Goal: Check status: Check status

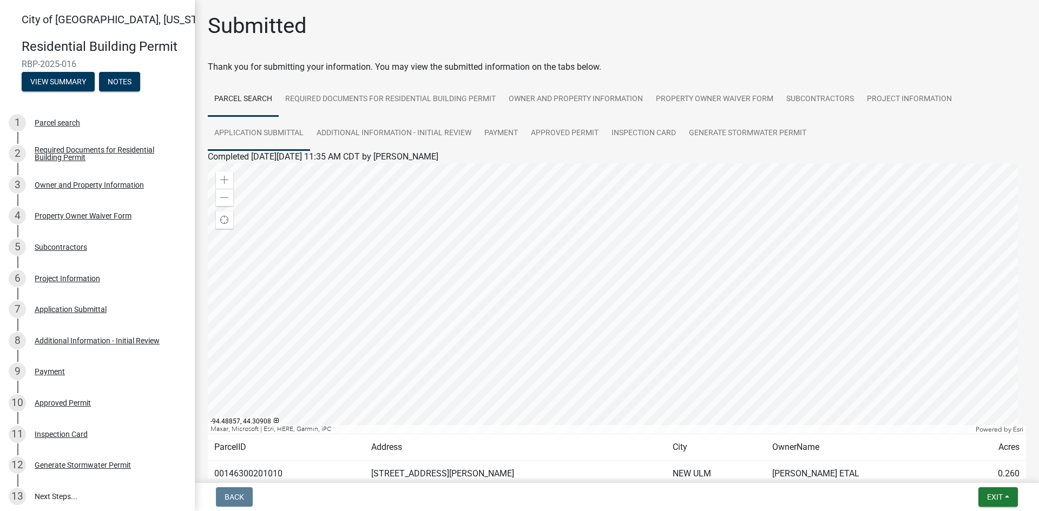
click at [259, 135] on link "Application Submittal" at bounding box center [259, 133] width 102 height 35
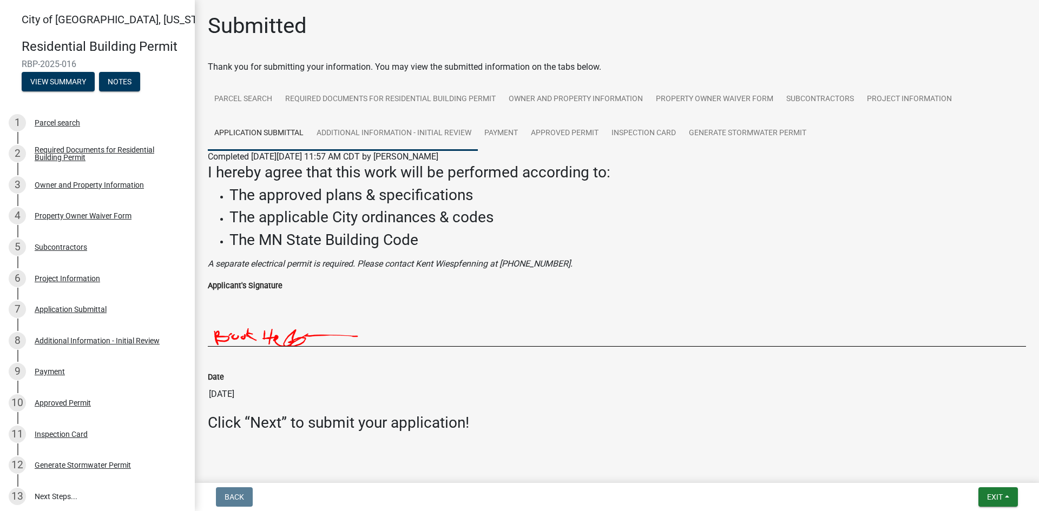
click at [402, 133] on link "Additional Information - Initial Review" at bounding box center [394, 133] width 168 height 35
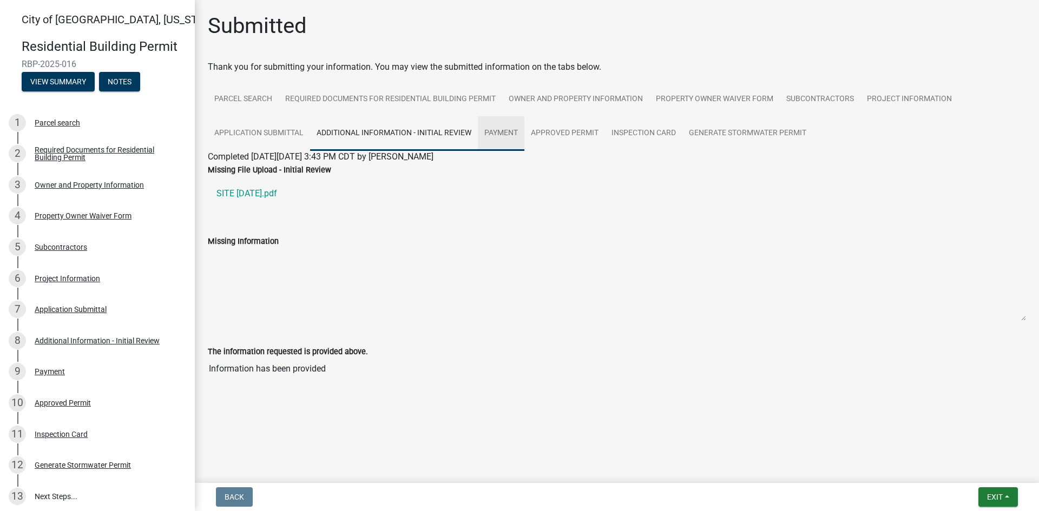
click at [498, 133] on link "Payment" at bounding box center [501, 133] width 47 height 35
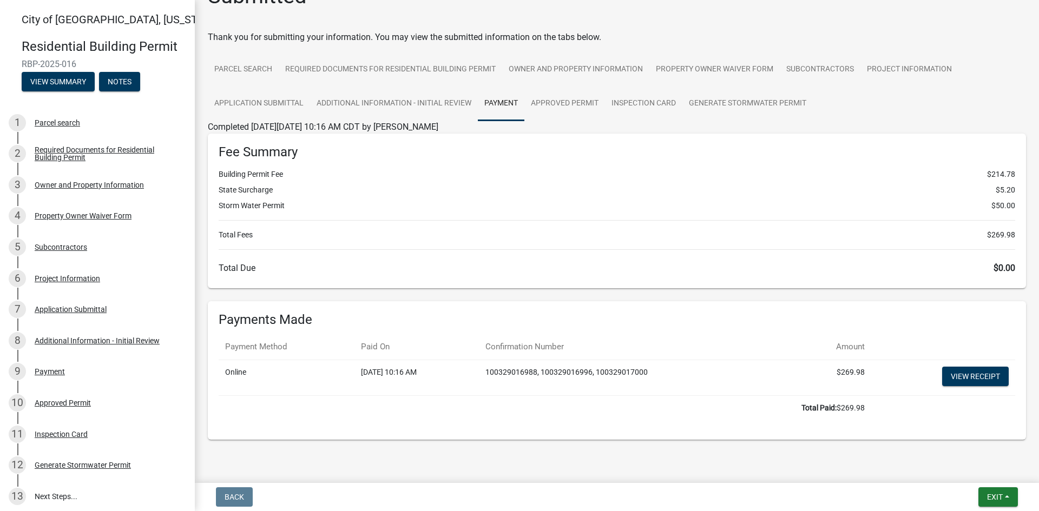
scroll to position [46, 0]
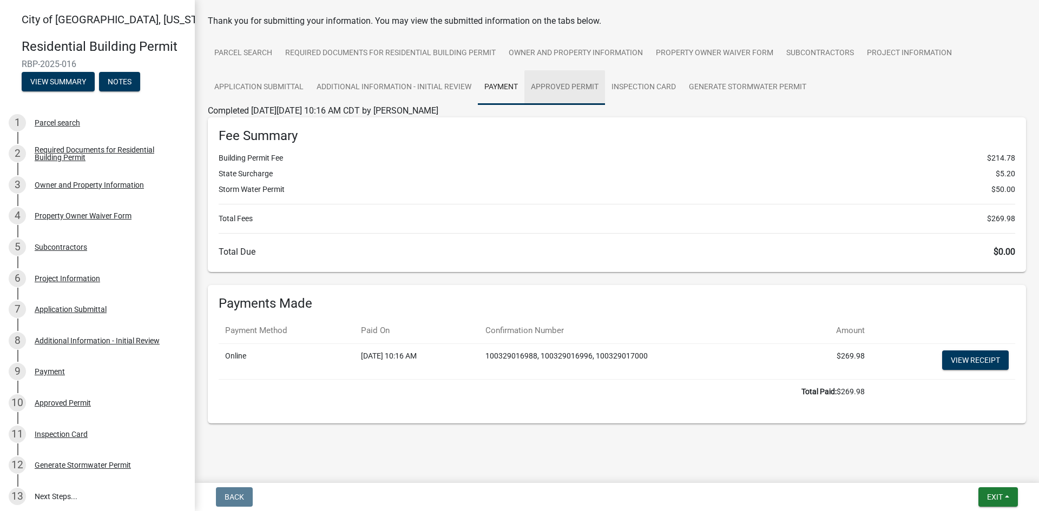
click at [555, 78] on link "Approved Permit" at bounding box center [564, 87] width 81 height 35
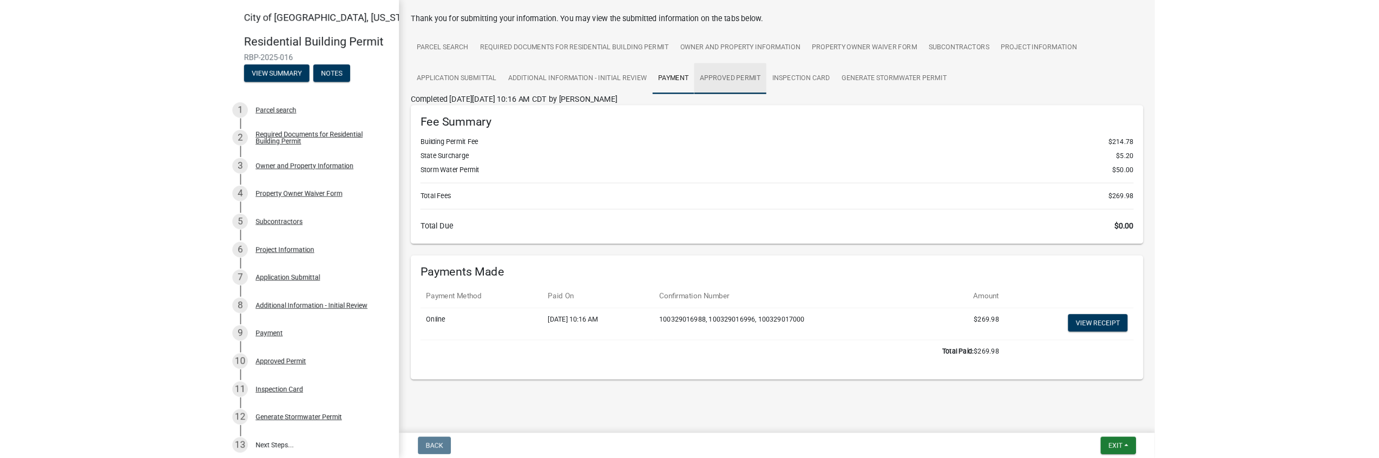
scroll to position [0, 0]
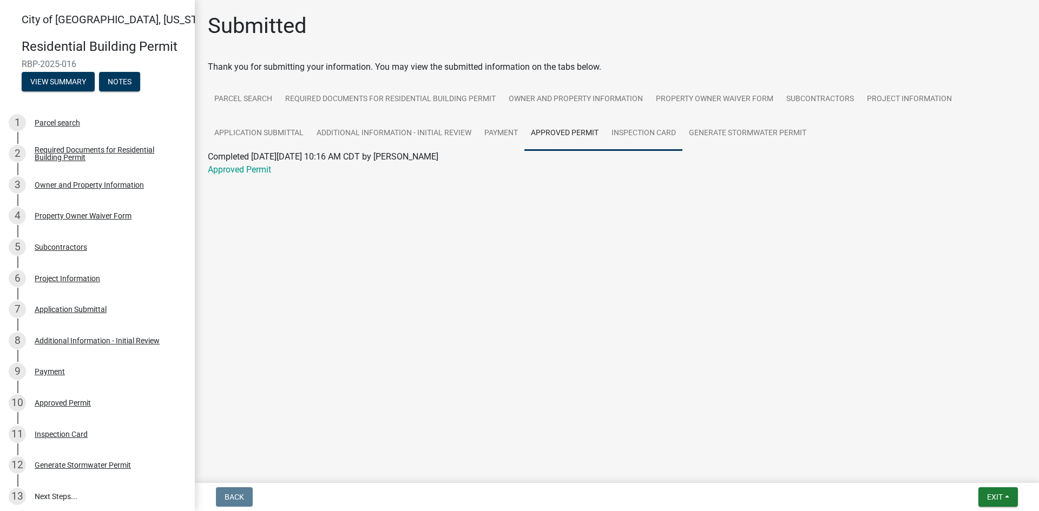
click at [654, 132] on link "Inspection Card" at bounding box center [643, 133] width 77 height 35
click at [711, 131] on link "Generate Stormwater Permit" at bounding box center [747, 133] width 130 height 35
click at [648, 129] on link "Inspection Card" at bounding box center [643, 133] width 77 height 35
click at [253, 167] on link "Inspection Card" at bounding box center [238, 169] width 60 height 10
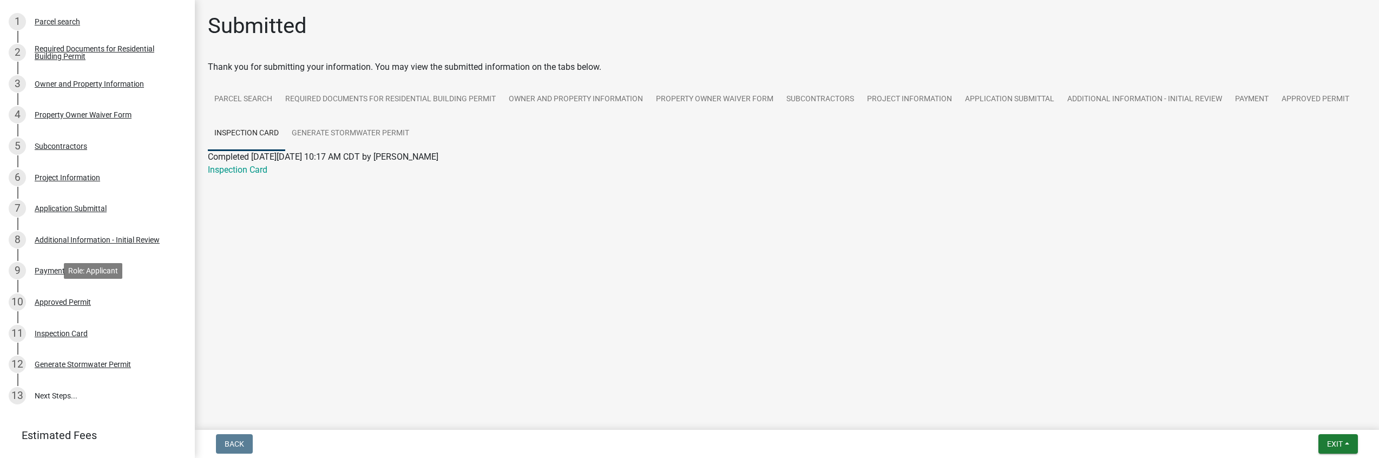
scroll to position [204, 0]
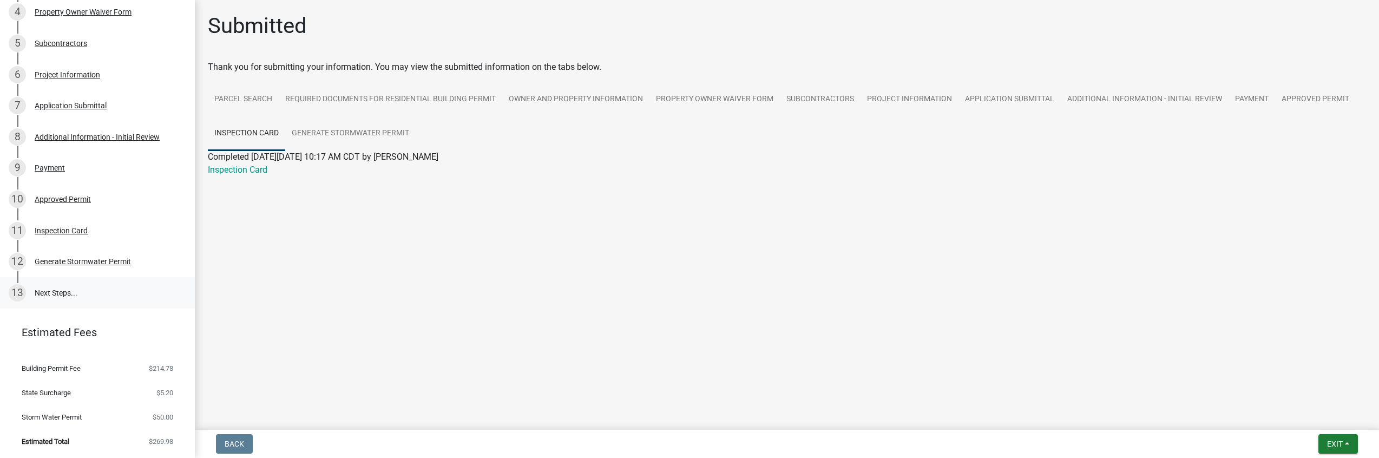
click at [62, 293] on link "13 Next Steps..." at bounding box center [97, 292] width 195 height 31
click at [57, 262] on div "Generate Stormwater Permit" at bounding box center [83, 262] width 96 height 8
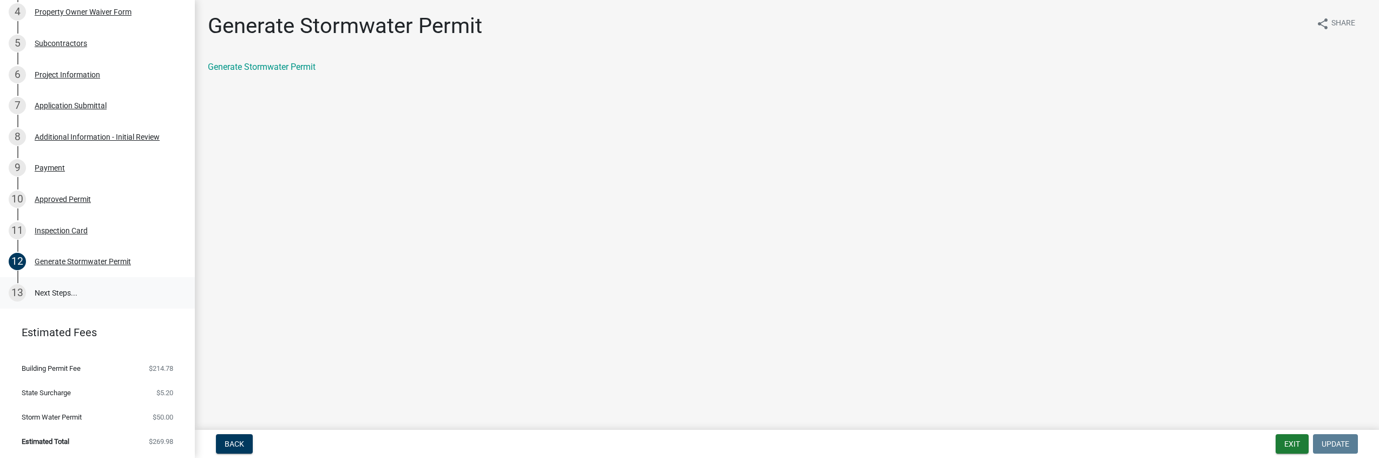
click at [47, 296] on link "13 Next Steps..." at bounding box center [97, 292] width 195 height 31
click at [55, 233] on div "Inspection Card" at bounding box center [61, 231] width 53 height 8
click at [239, 67] on link "Inspection Card" at bounding box center [238, 67] width 60 height 10
click at [84, 202] on div "Approved Permit" at bounding box center [63, 199] width 56 height 8
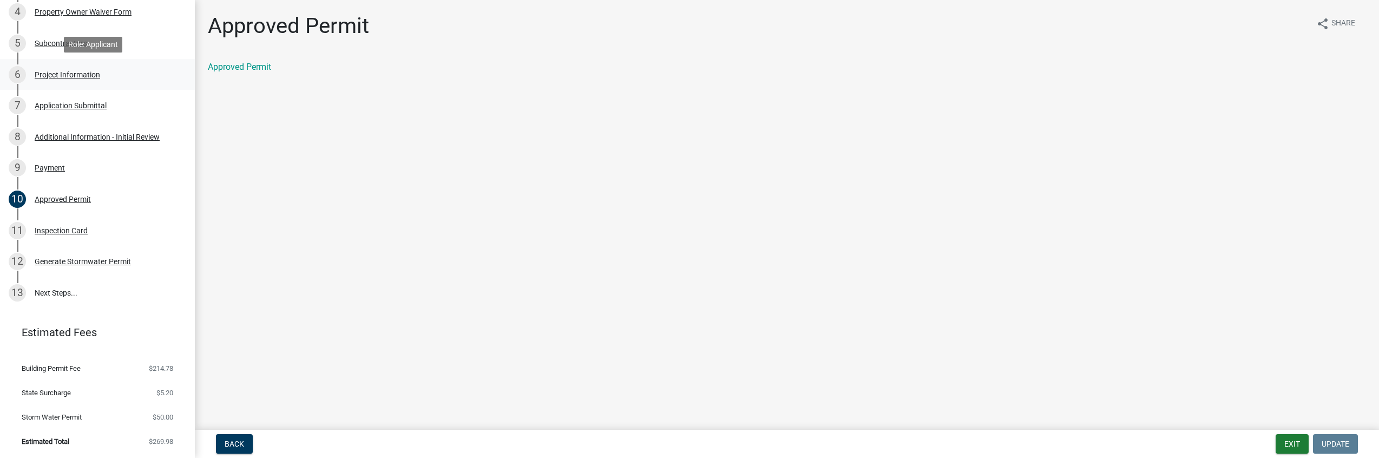
click at [53, 78] on div "Project Information" at bounding box center [67, 75] width 65 height 8
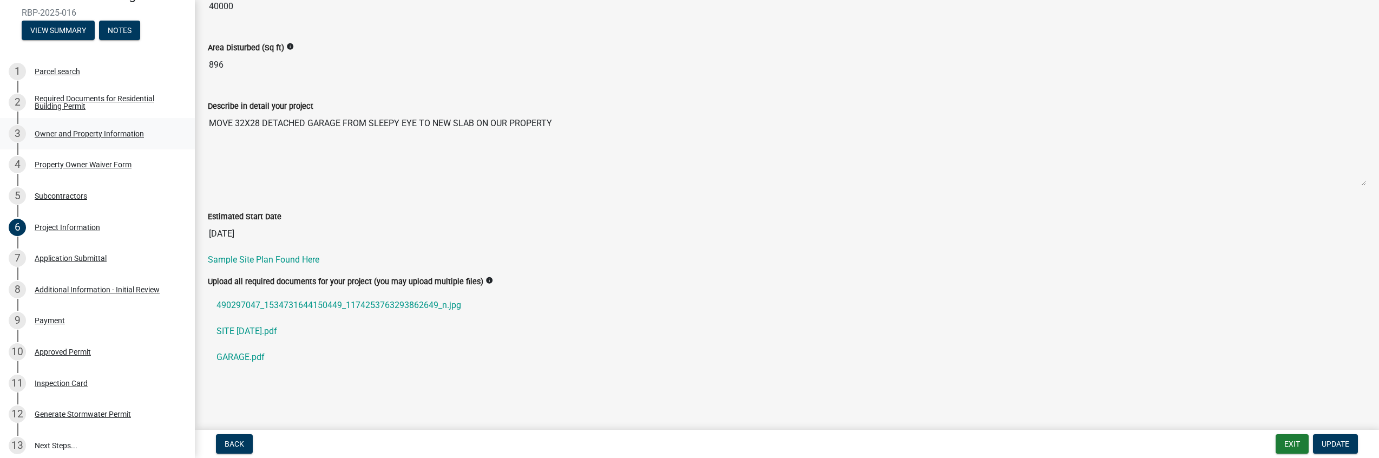
scroll to position [42, 0]
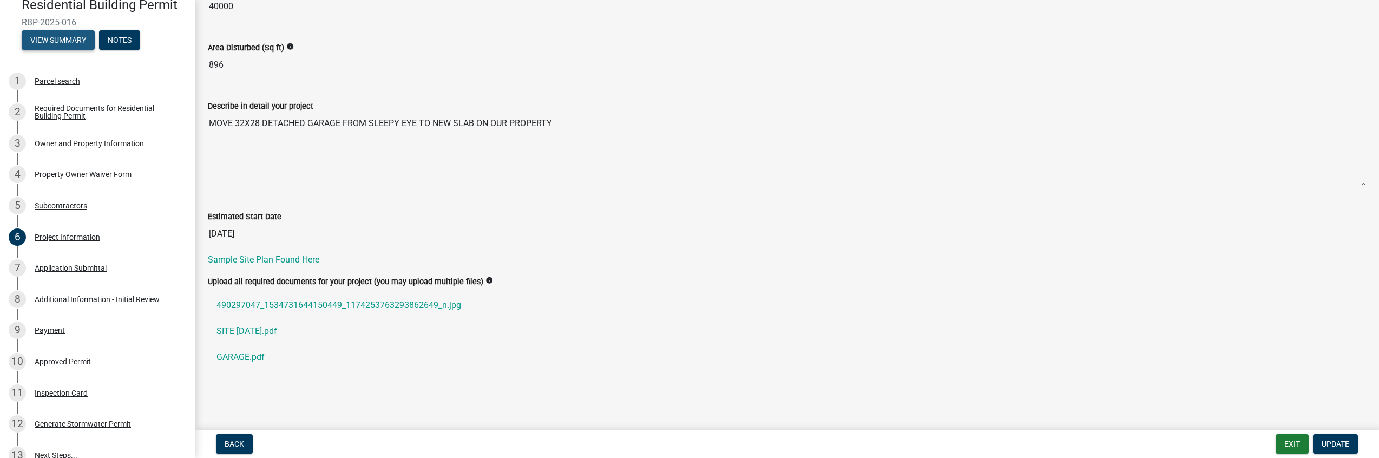
click at [49, 42] on button "View Summary" at bounding box center [58, 39] width 73 height 19
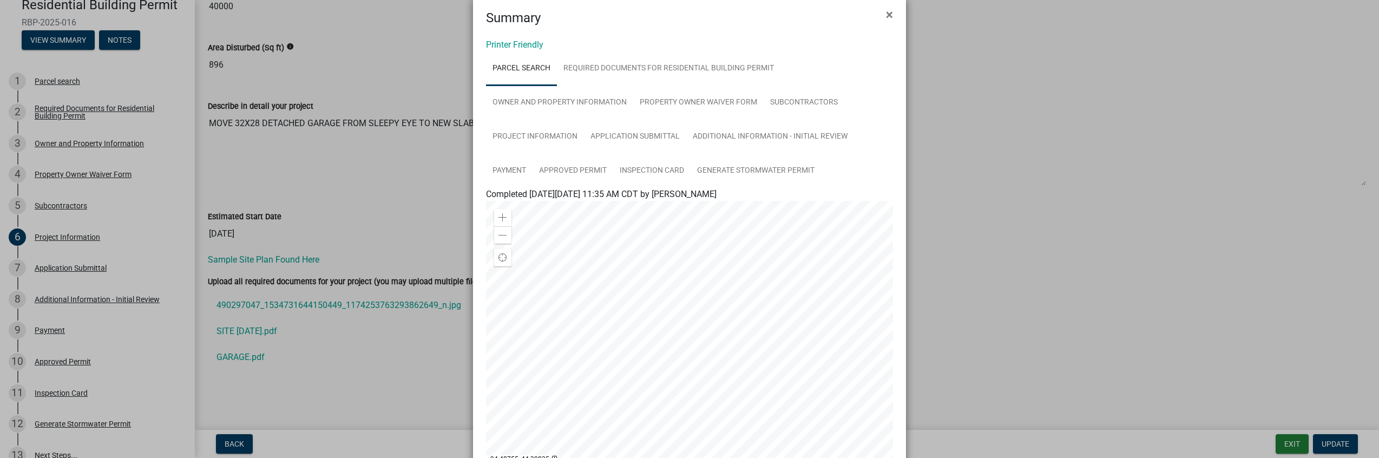
scroll to position [14, 0]
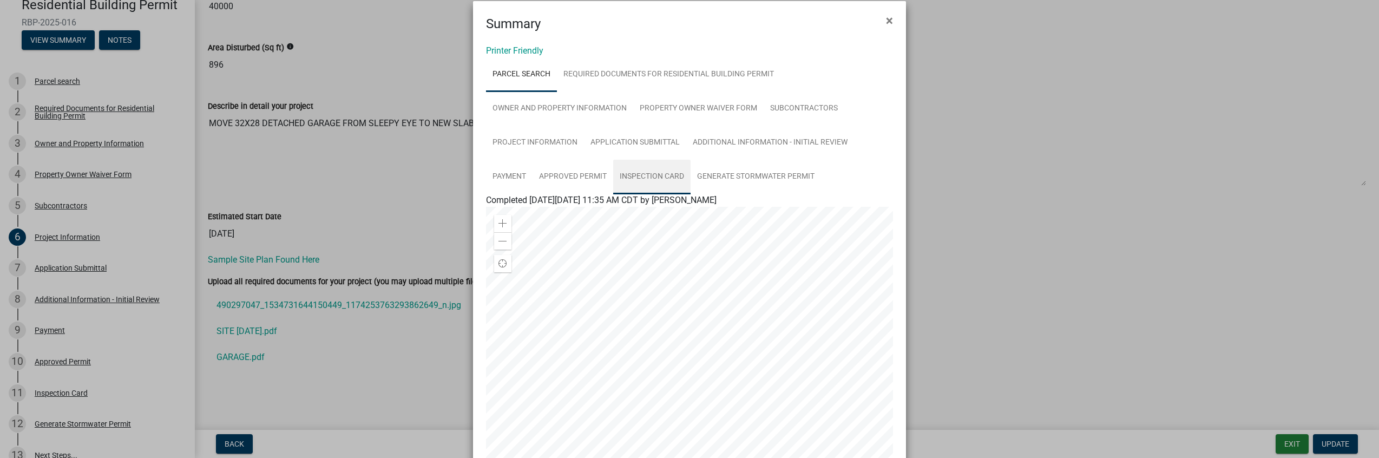
click at [642, 169] on link "Inspection Card" at bounding box center [651, 177] width 77 height 35
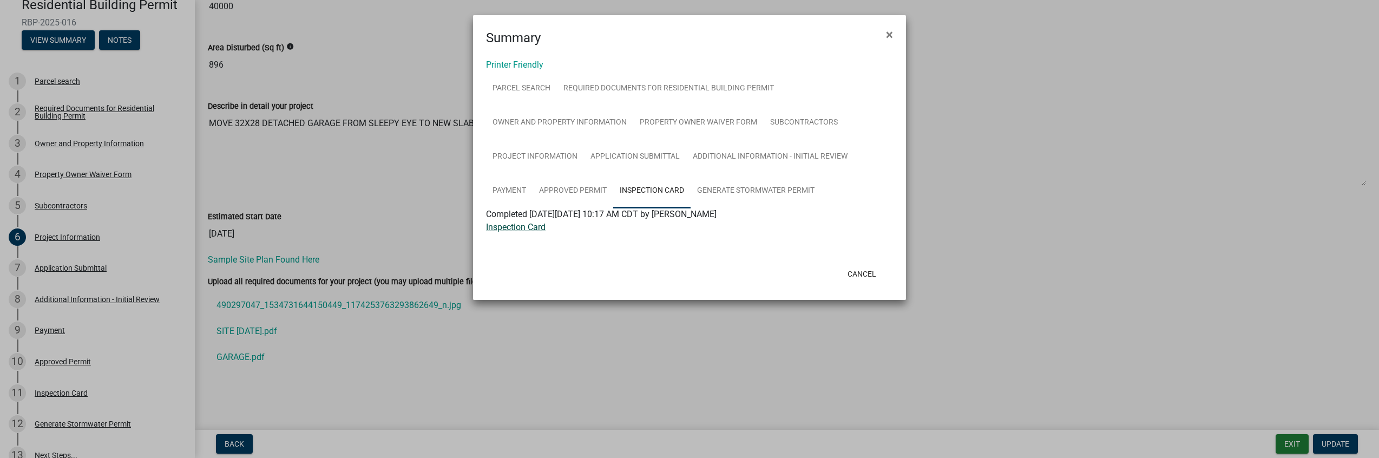
click at [526, 228] on link "Inspection Card" at bounding box center [516, 227] width 60 height 10
click at [751, 190] on link "Generate Stormwater Permit" at bounding box center [755, 191] width 130 height 35
click at [503, 192] on link "Payment" at bounding box center [509, 191] width 47 height 35
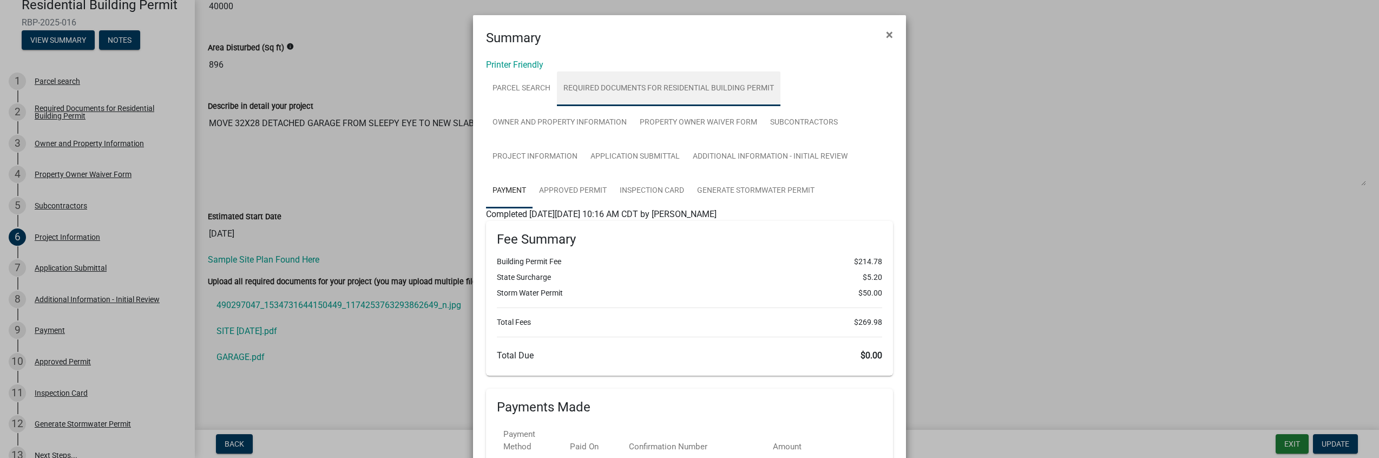
click at [592, 83] on link "Required Documents for Residential Building Permit" at bounding box center [668, 88] width 223 height 35
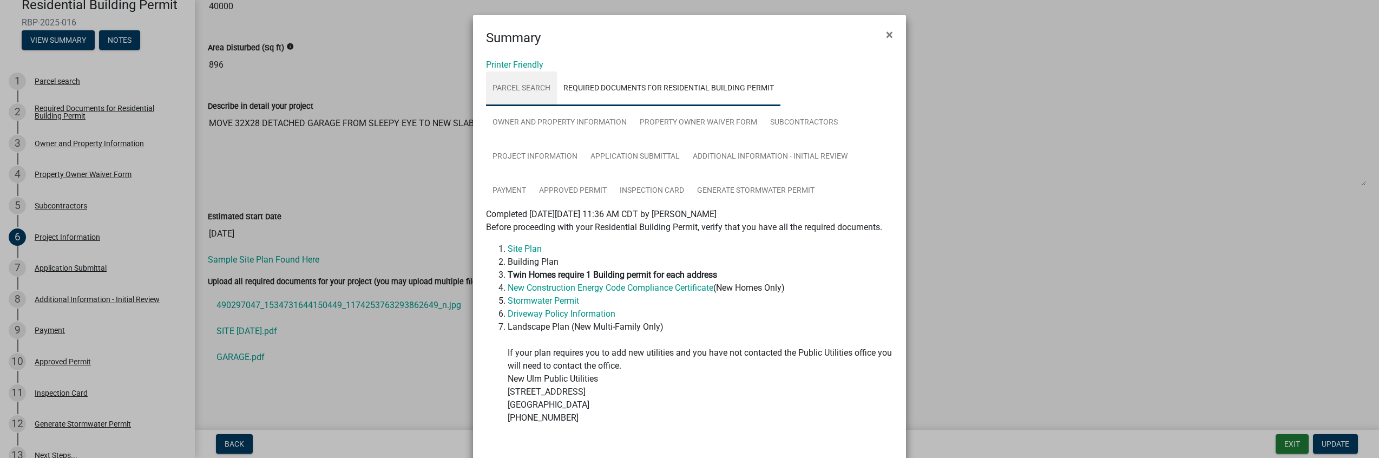
click at [509, 77] on link "Parcel search" at bounding box center [521, 88] width 71 height 35
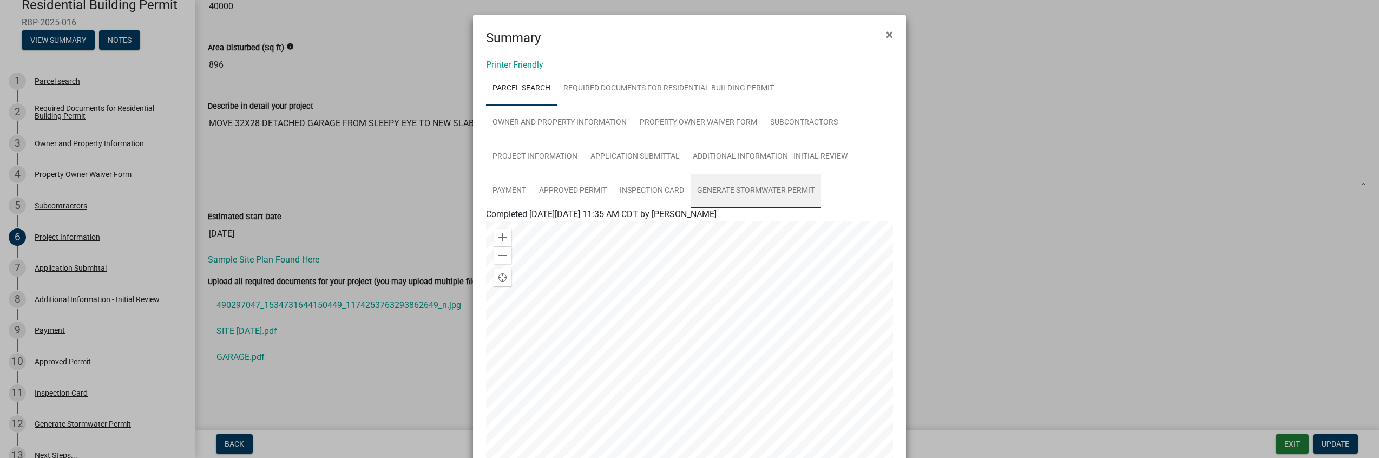
click at [732, 186] on link "Generate Stormwater Permit" at bounding box center [755, 191] width 130 height 35
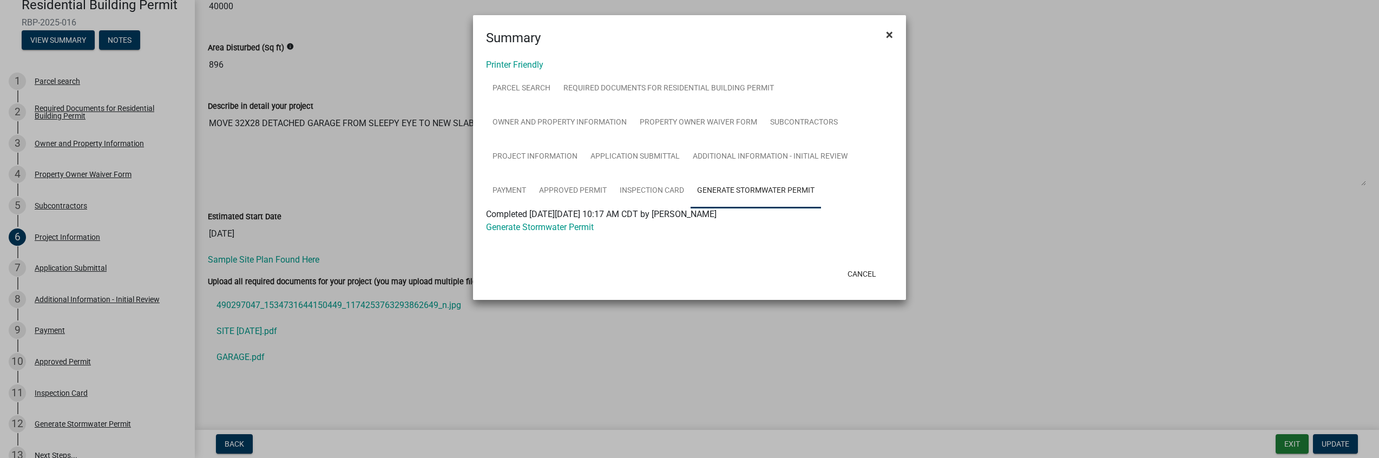
click at [888, 29] on span "×" at bounding box center [889, 34] width 7 height 15
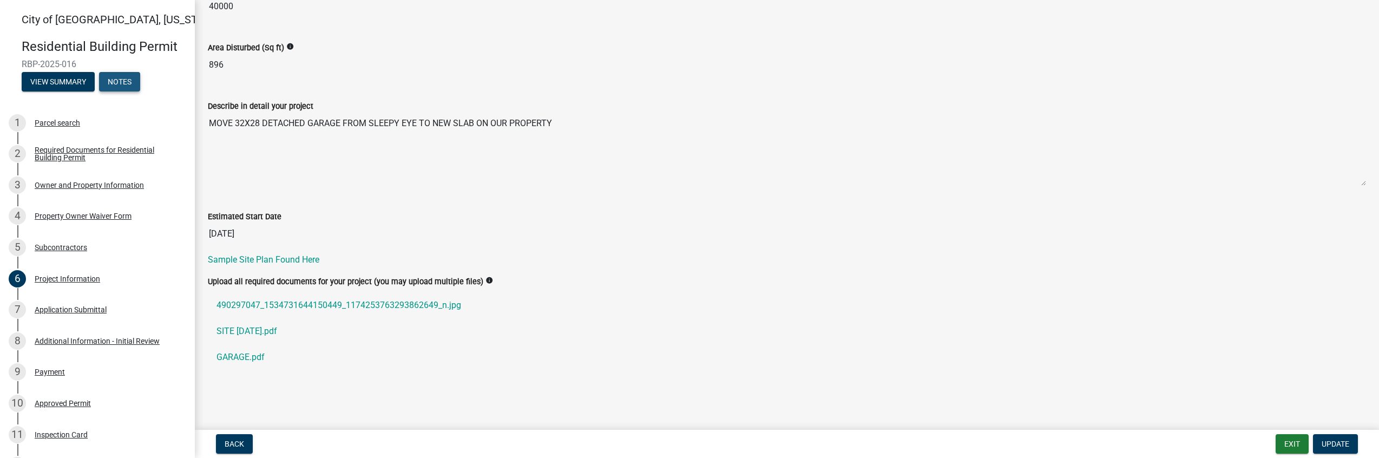
click at [122, 84] on button "Notes" at bounding box center [119, 81] width 41 height 19
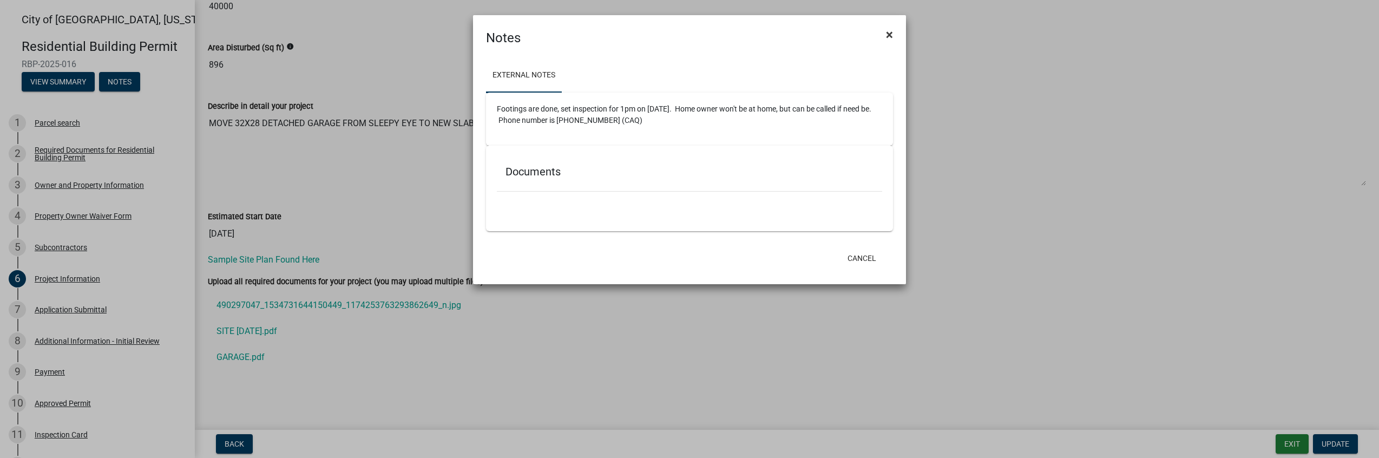
click at [893, 34] on button "×" at bounding box center [889, 34] width 24 height 30
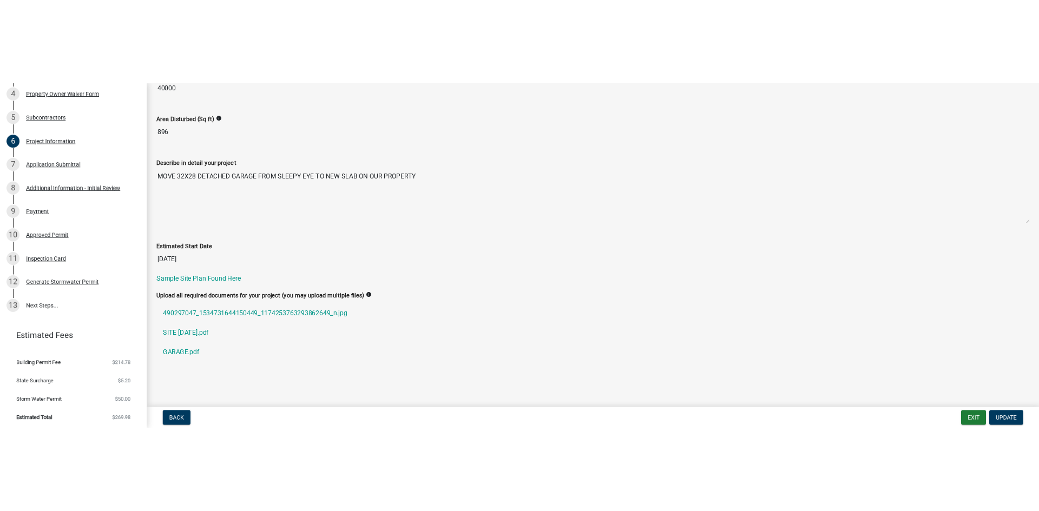
scroll to position [204, 0]
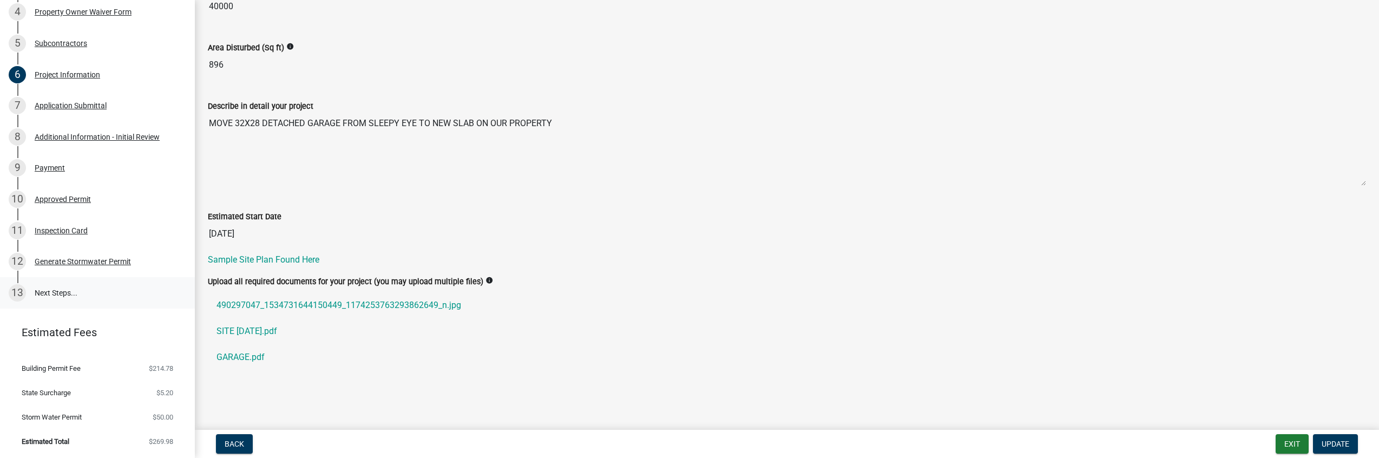
click at [55, 290] on link "13 Next Steps..." at bounding box center [97, 292] width 195 height 31
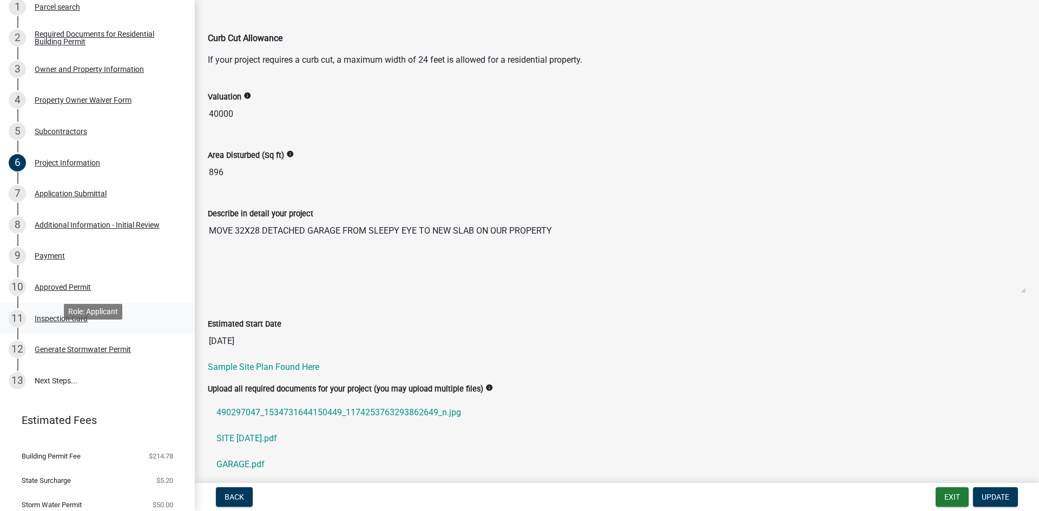
scroll to position [96, 0]
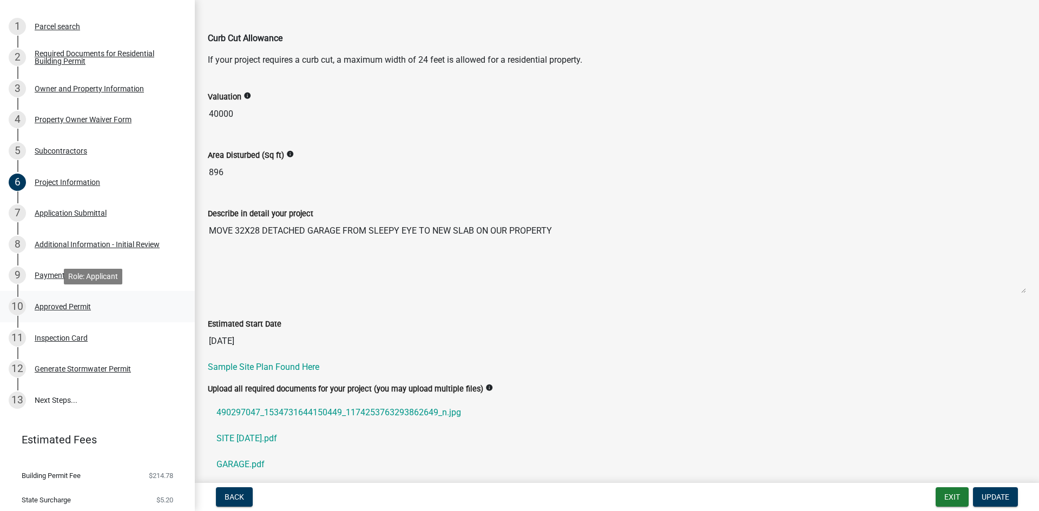
click at [54, 305] on div "Approved Permit" at bounding box center [63, 307] width 56 height 8
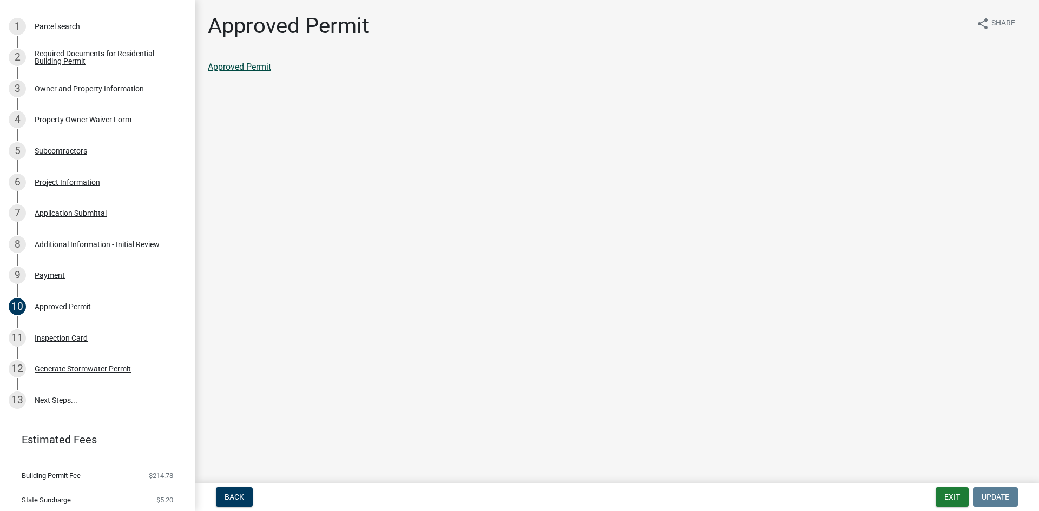
click at [240, 68] on link "Approved Permit" at bounding box center [239, 67] width 63 height 10
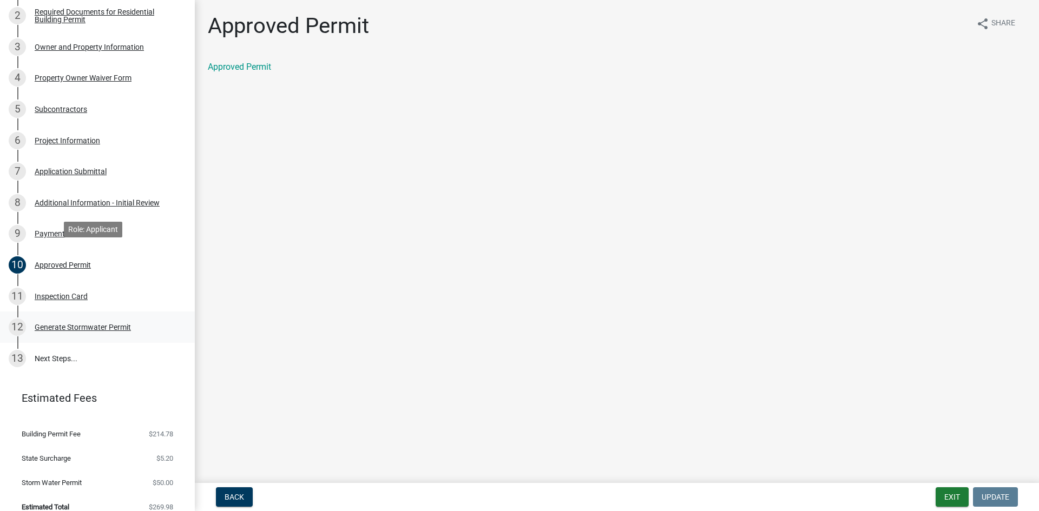
scroll to position [150, 0]
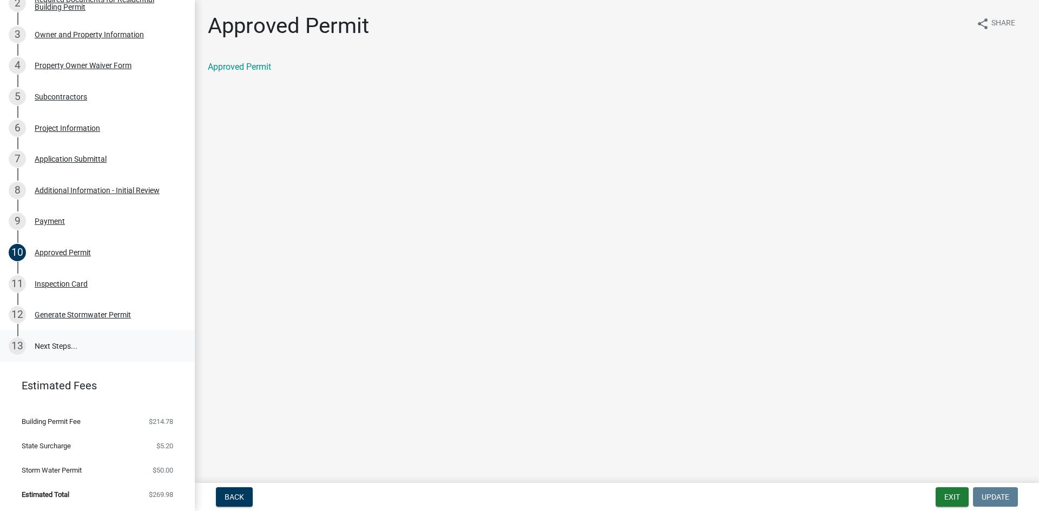
click at [48, 350] on link "13 Next Steps..." at bounding box center [97, 346] width 195 height 31
click at [44, 343] on link "13 Next Steps..." at bounding box center [97, 346] width 195 height 31
click at [17, 346] on div "13" at bounding box center [17, 346] width 17 height 17
